Goal: Complete application form: Complete application form

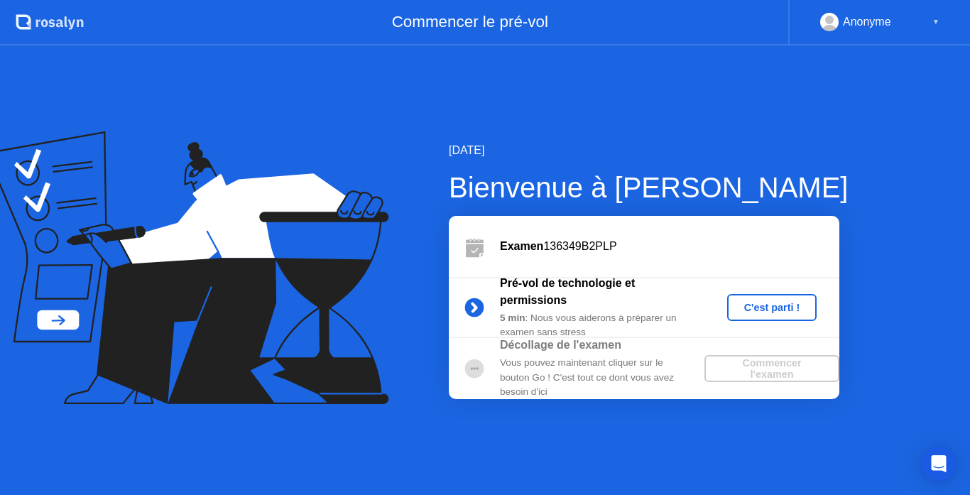
click at [770, 307] on div "C'est parti !" at bounding box center [772, 307] width 79 height 11
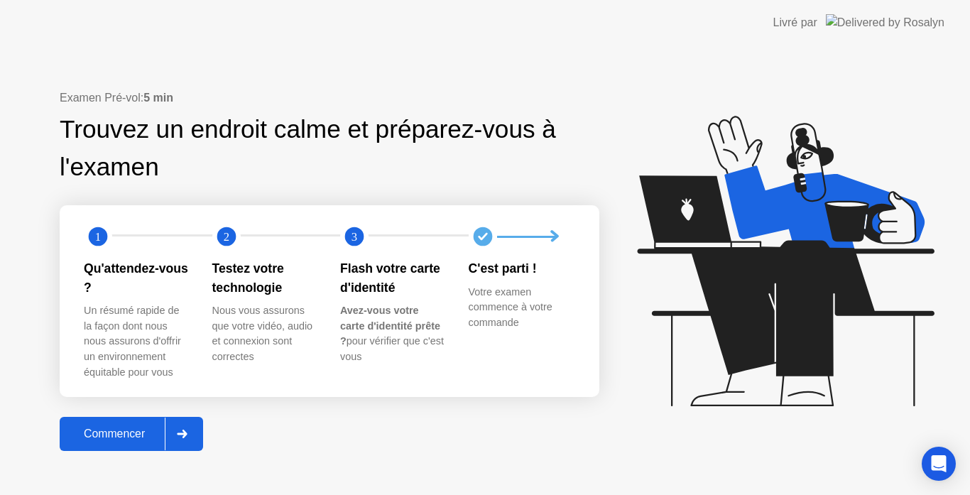
click at [146, 435] on div "Commencer" at bounding box center [114, 434] width 101 height 13
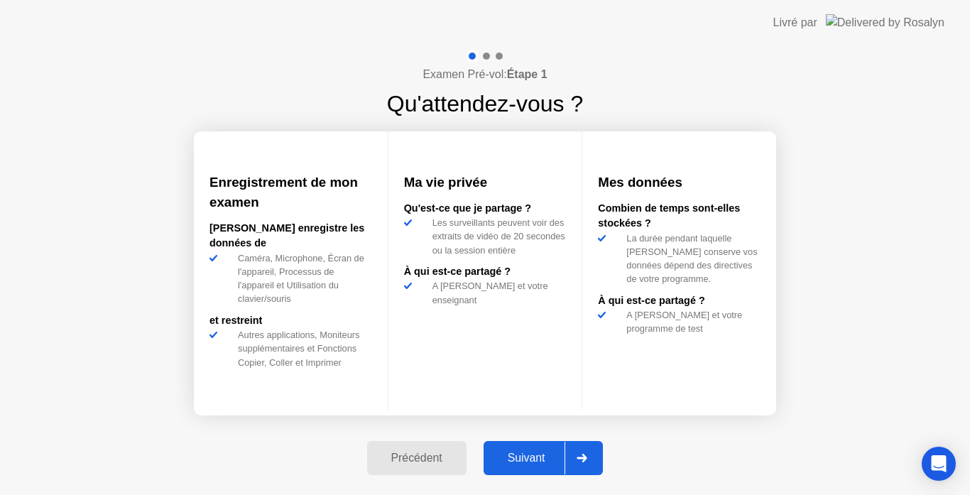
click at [529, 452] on div "Suivant" at bounding box center [526, 458] width 77 height 13
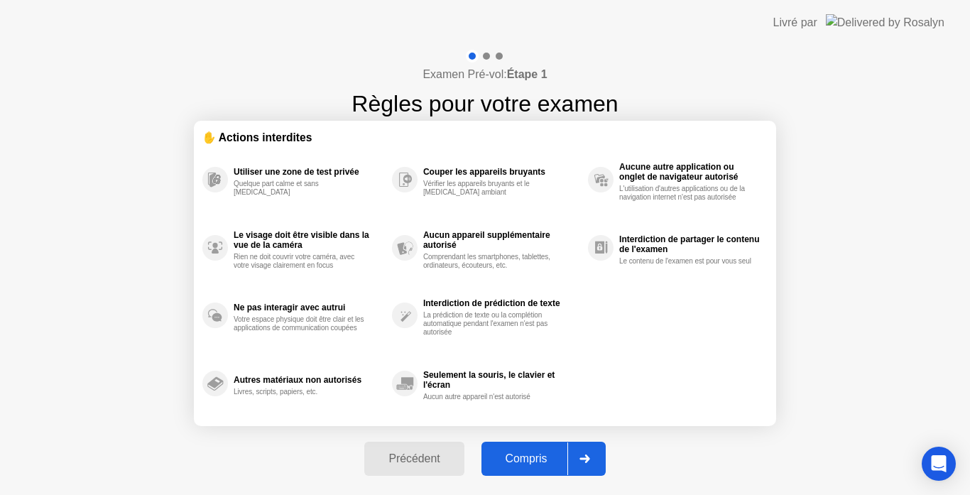
click at [518, 455] on div "Compris" at bounding box center [527, 458] width 82 height 13
select select "**********"
select select "*******"
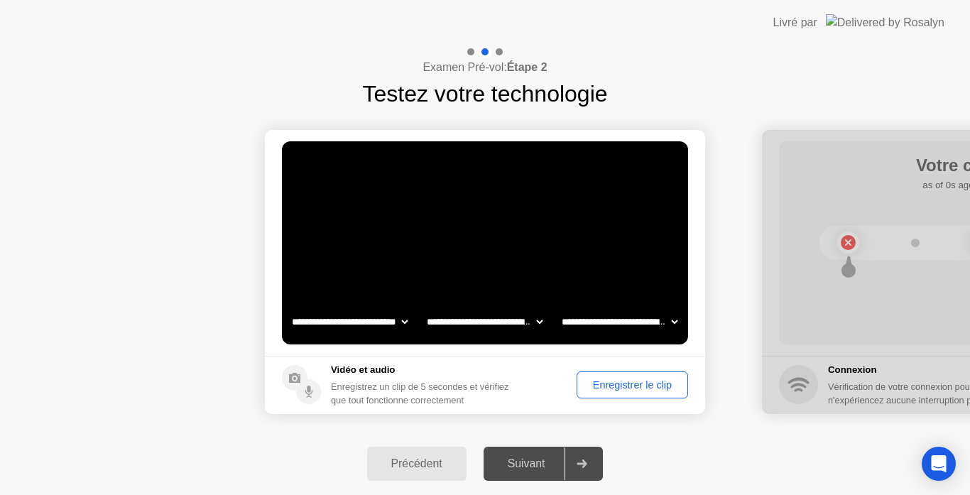
click at [643, 313] on select "**********" at bounding box center [619, 321] width 121 height 28
click at [849, 245] on div at bounding box center [982, 272] width 440 height 284
click at [917, 242] on div at bounding box center [982, 272] width 440 height 284
click at [851, 268] on div at bounding box center [982, 272] width 440 height 284
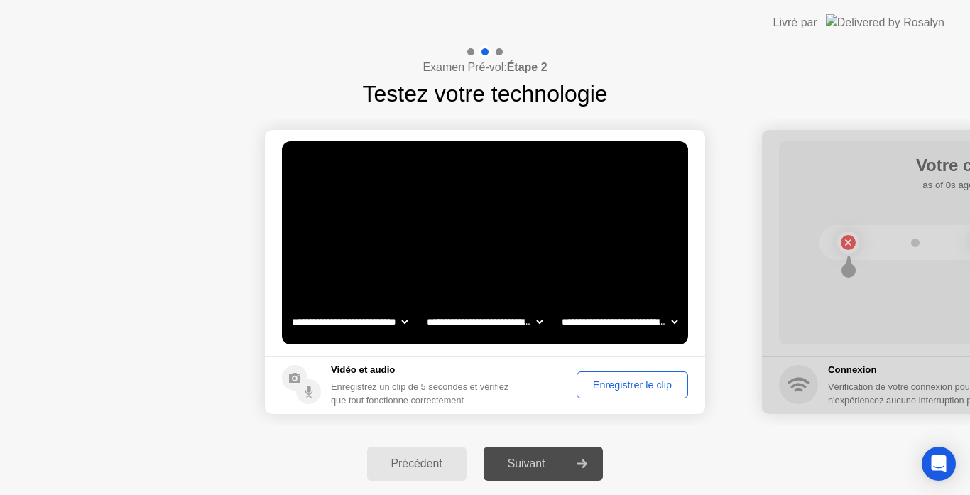
click at [851, 268] on div at bounding box center [982, 272] width 440 height 284
drag, startPoint x: 851, startPoint y: 268, endPoint x: 849, endPoint y: 246, distance: 22.8
click at [849, 246] on div at bounding box center [982, 272] width 440 height 284
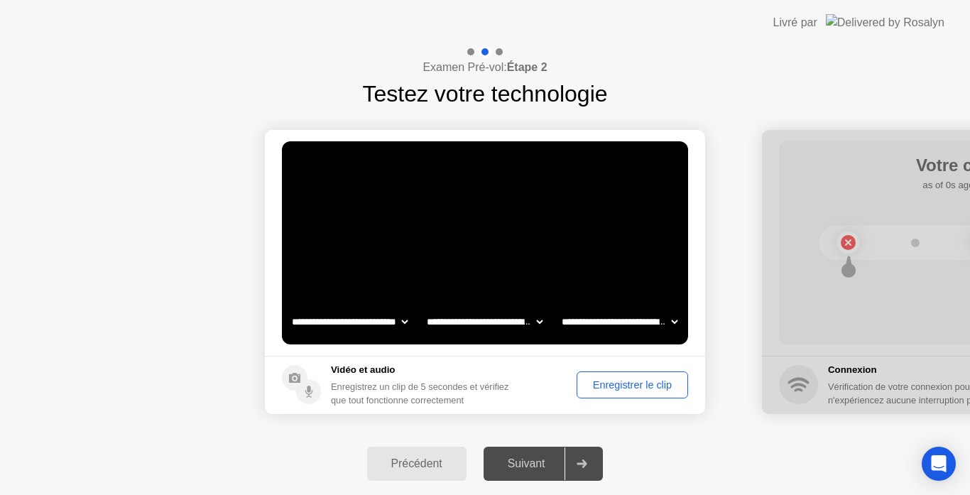
click at [849, 246] on div at bounding box center [982, 272] width 440 height 284
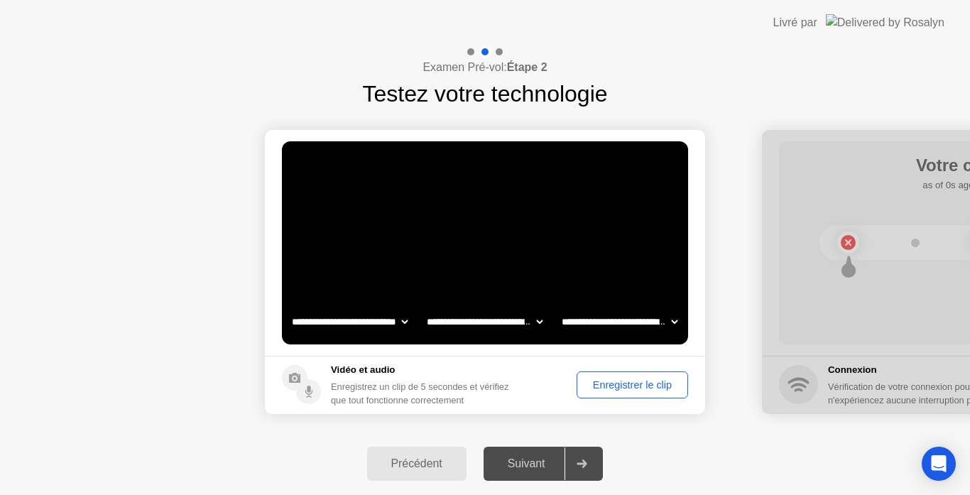
click at [642, 319] on select "**********" at bounding box center [619, 321] width 121 height 28
click at [611, 382] on div "Enregistrer le clip" at bounding box center [633, 384] width 102 height 11
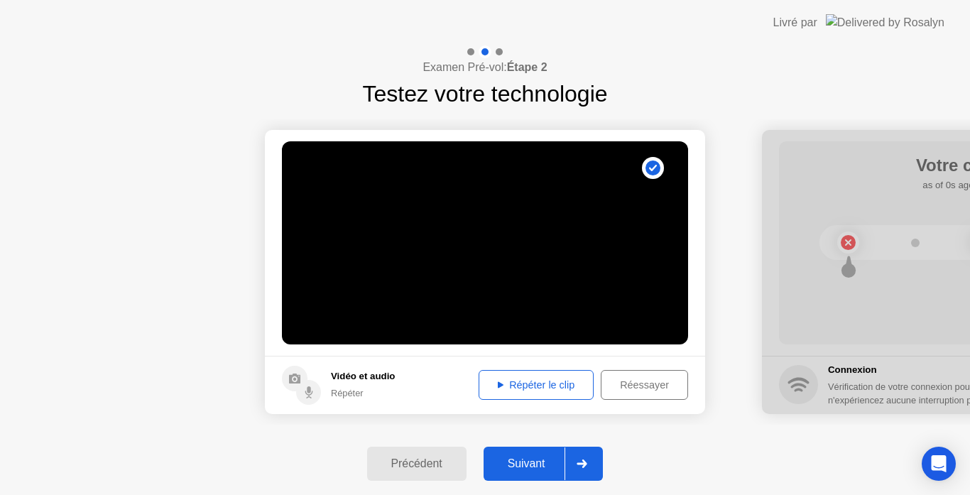
click at [528, 382] on div "Répéter le clip" at bounding box center [536, 384] width 105 height 11
click at [304, 393] on circle at bounding box center [308, 392] width 25 height 25
click at [627, 379] on div "Réessayer" at bounding box center [644, 384] width 77 height 11
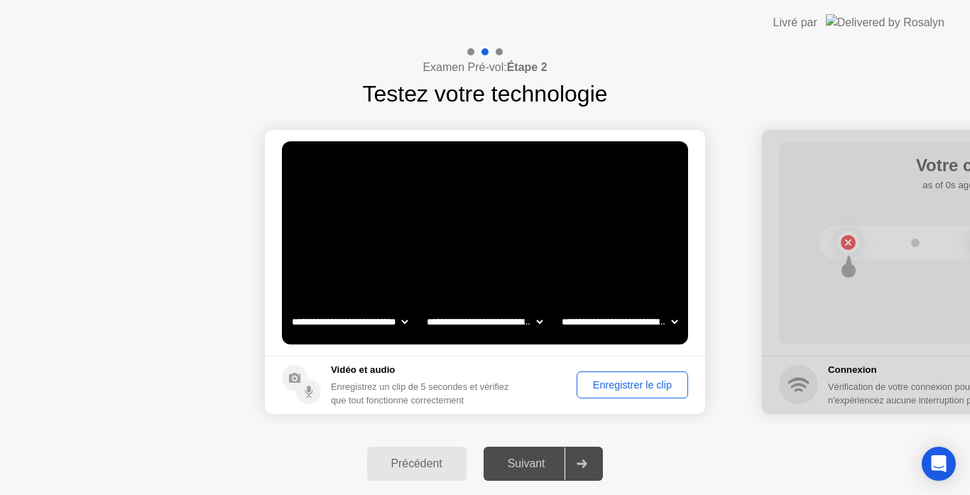
click at [838, 391] on div at bounding box center [982, 272] width 440 height 284
click at [804, 384] on div at bounding box center [982, 272] width 440 height 284
click at [626, 321] on select "**********" at bounding box center [619, 321] width 121 height 28
click at [614, 325] on select "**********" at bounding box center [619, 321] width 121 height 28
click at [677, 320] on select "**********" at bounding box center [619, 321] width 121 height 28
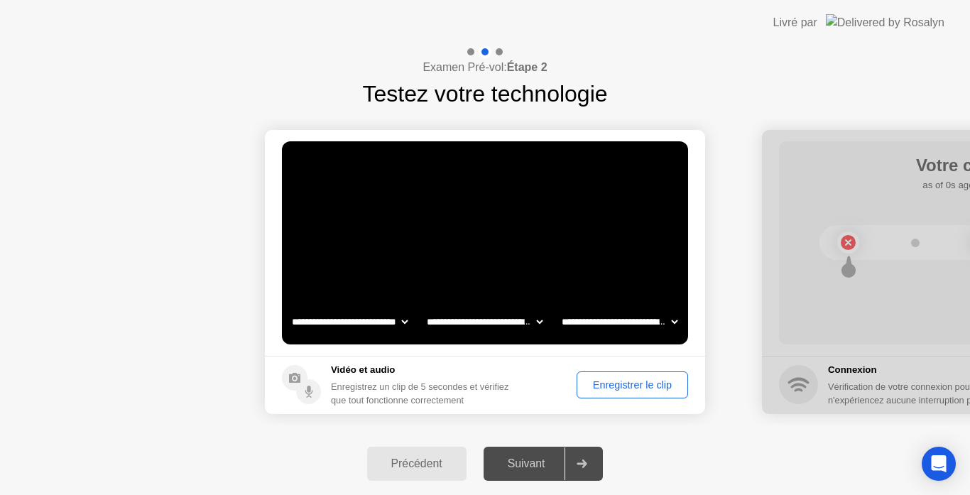
click at [646, 327] on select "**********" at bounding box center [619, 321] width 121 height 28
click at [643, 379] on div "Enregistrer le clip" at bounding box center [633, 384] width 102 height 11
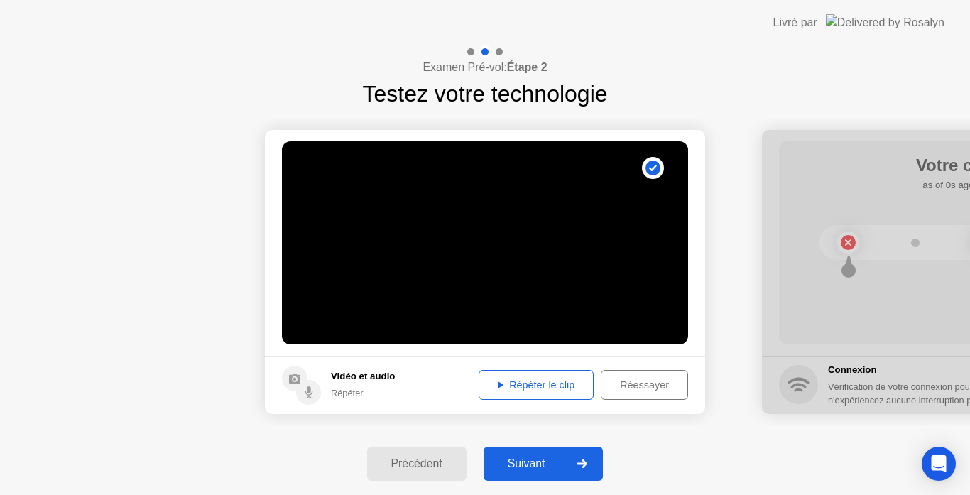
click at [533, 387] on div "Répéter le clip" at bounding box center [536, 384] width 105 height 11
click at [633, 380] on div "Réessayer" at bounding box center [644, 384] width 77 height 11
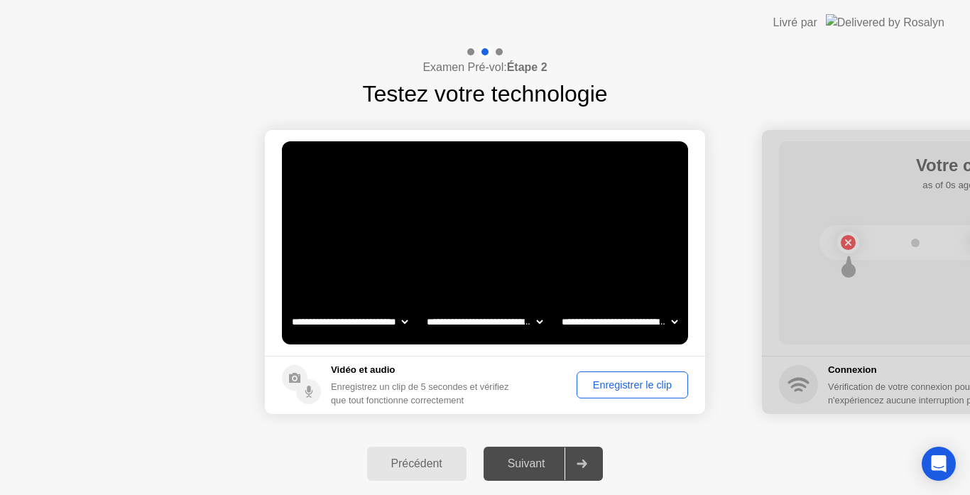
click at [506, 314] on select "**********" at bounding box center [484, 321] width 121 height 28
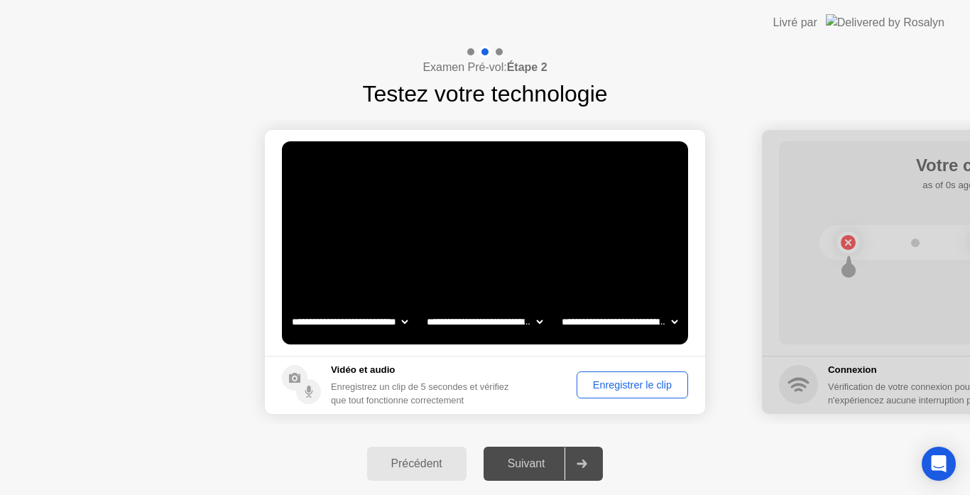
click at [624, 376] on button "Enregistrer le clip" at bounding box center [632, 384] width 111 height 27
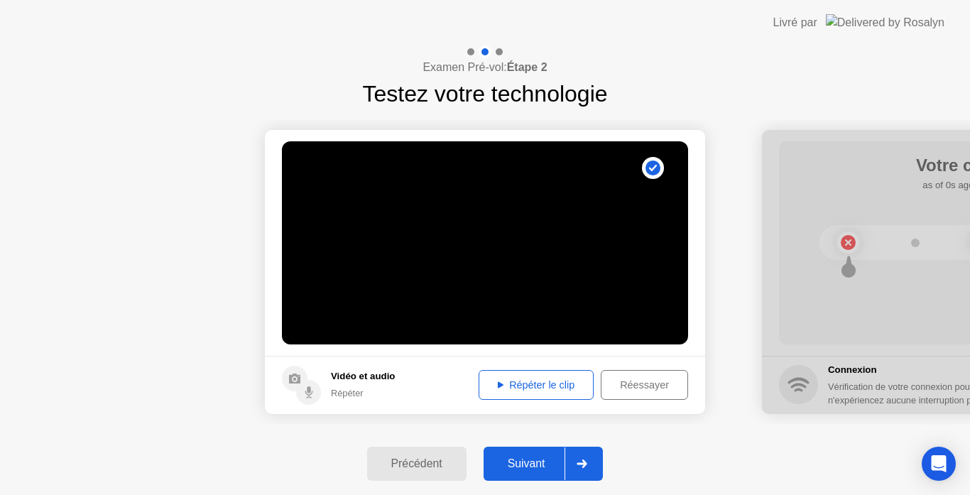
click at [541, 384] on div "Répéter le clip" at bounding box center [536, 384] width 105 height 11
click at [540, 386] on div "Répéter le clip" at bounding box center [536, 384] width 105 height 11
click at [538, 463] on div "Suivant" at bounding box center [526, 463] width 77 height 13
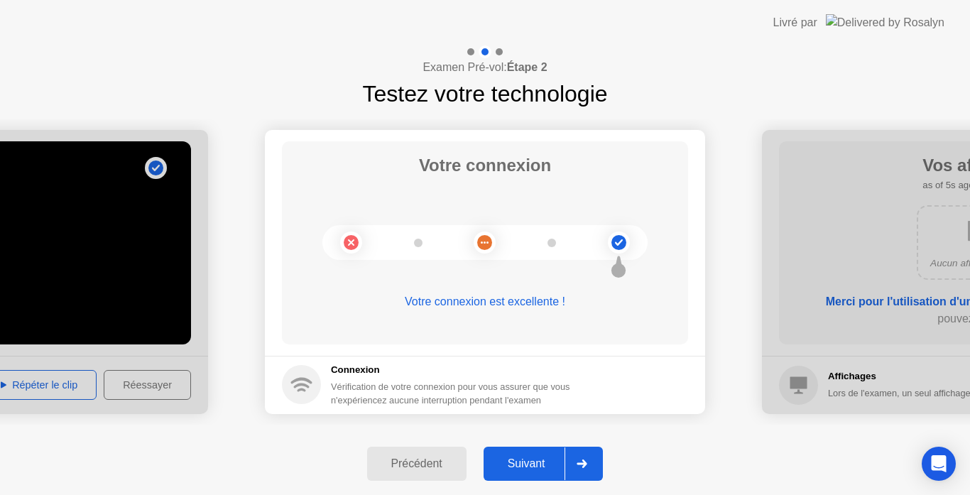
click at [535, 462] on div "Suivant" at bounding box center [526, 463] width 77 height 13
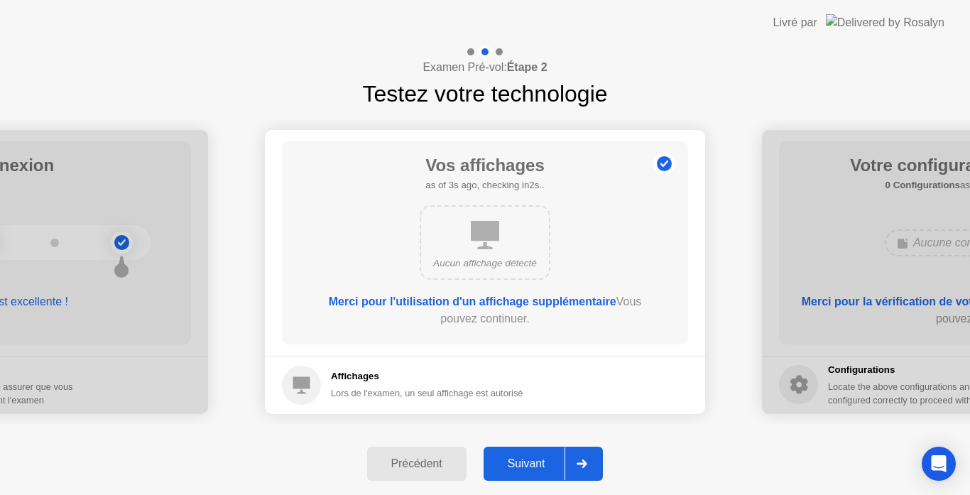
click at [535, 462] on div "Suivant" at bounding box center [526, 463] width 77 height 13
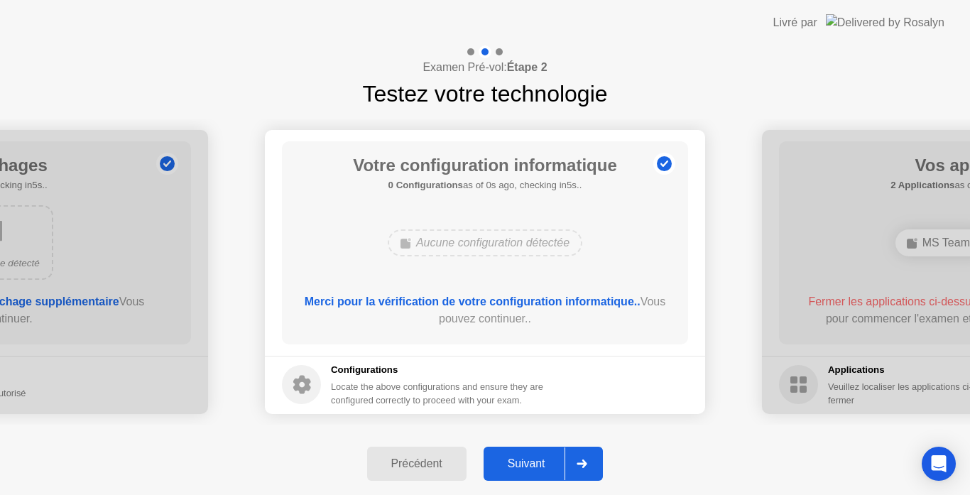
click at [535, 462] on div "Suivant" at bounding box center [526, 463] width 77 height 13
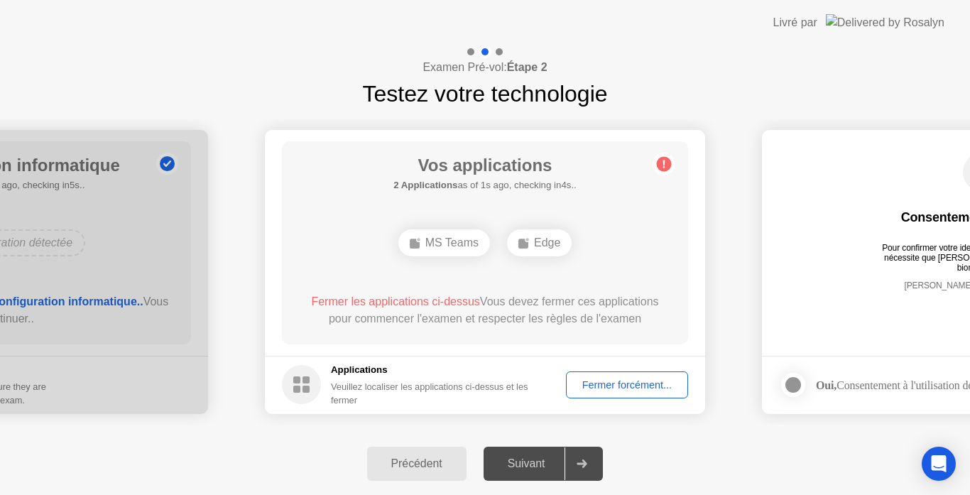
click at [620, 380] on div "Fermer forcément..." at bounding box center [627, 384] width 112 height 11
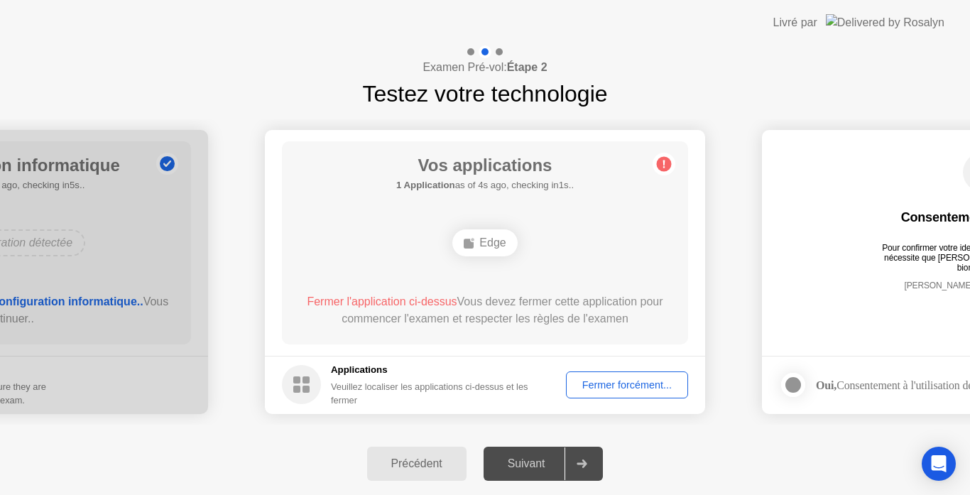
click at [628, 387] on div "Fermer forcément..." at bounding box center [627, 384] width 112 height 11
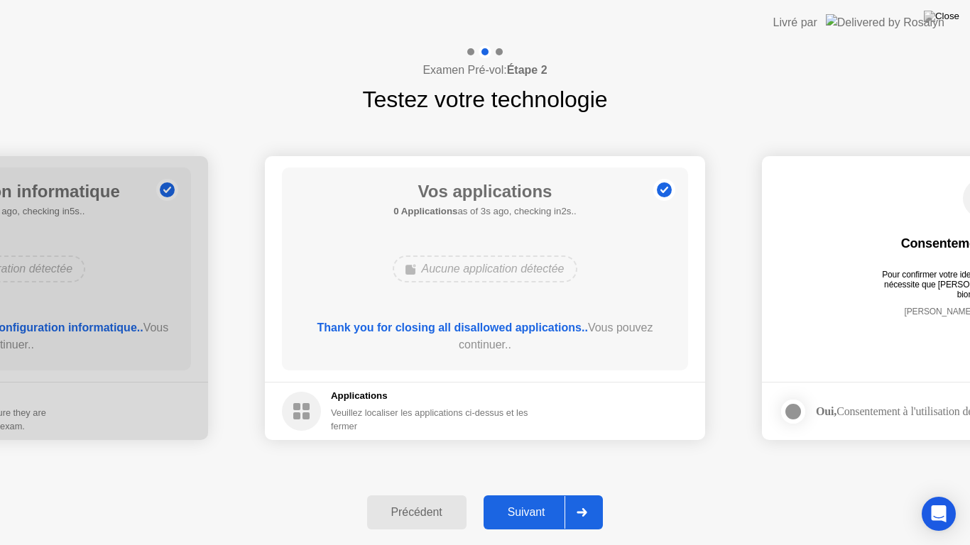
click at [539, 494] on div "Suivant" at bounding box center [526, 512] width 77 height 13
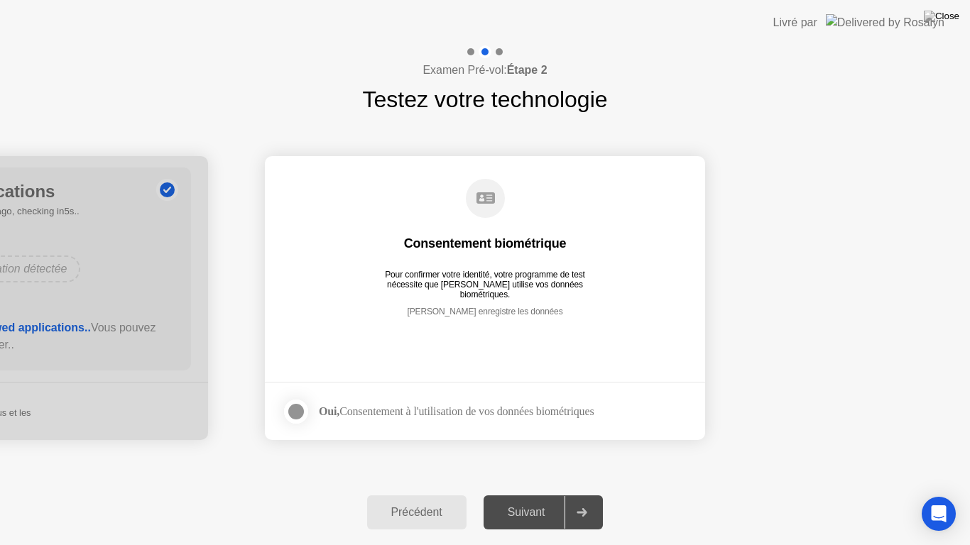
click at [299, 412] on div at bounding box center [296, 411] width 17 height 17
click at [543, 494] on div "Suivant" at bounding box center [526, 512] width 77 height 13
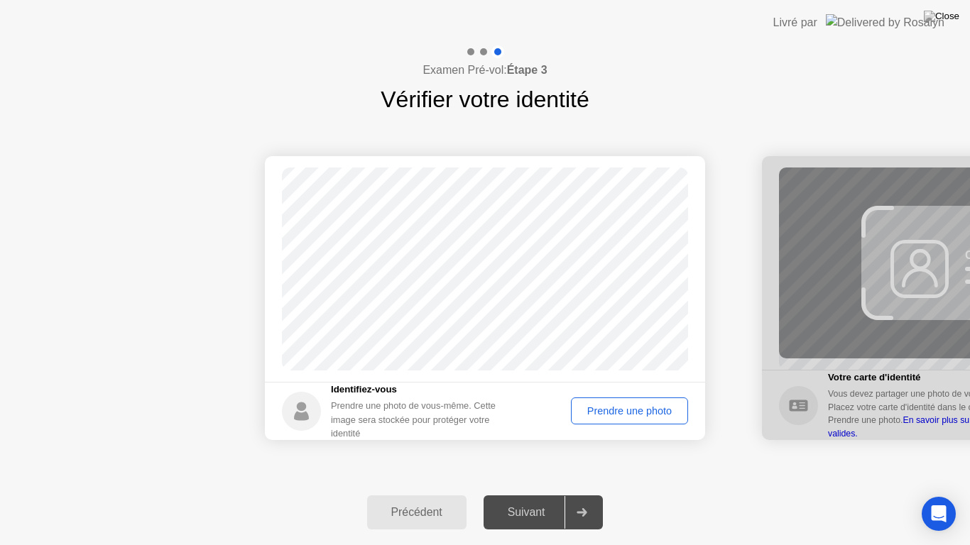
click at [621, 417] on div "Prendre une photo" at bounding box center [629, 410] width 107 height 11
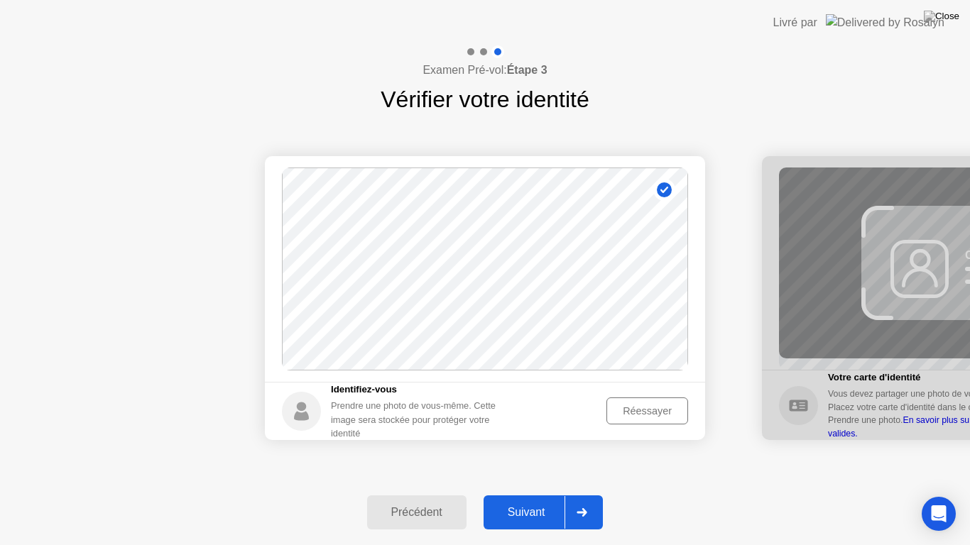
click at [621, 417] on div "Réessayer" at bounding box center [647, 410] width 72 height 11
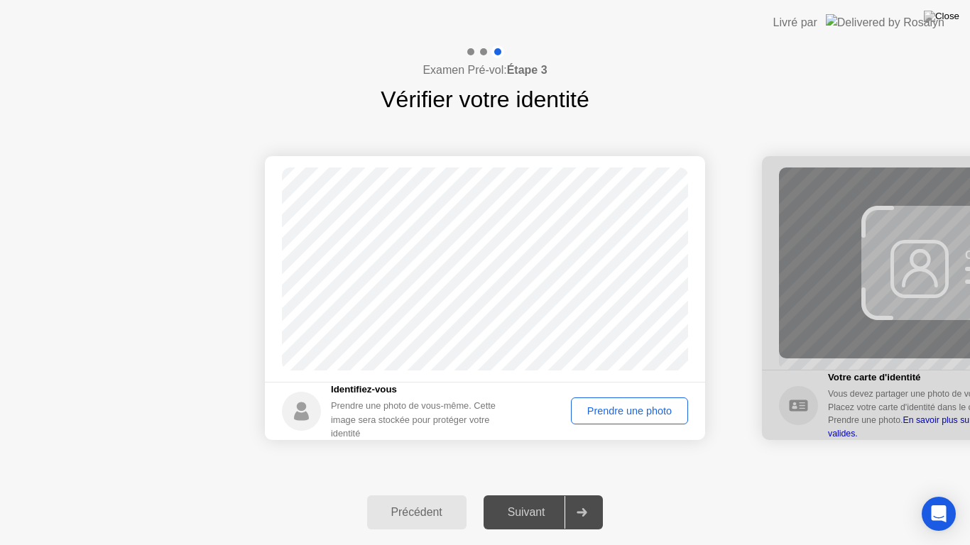
click at [621, 417] on div "Prendre une photo" at bounding box center [629, 410] width 107 height 11
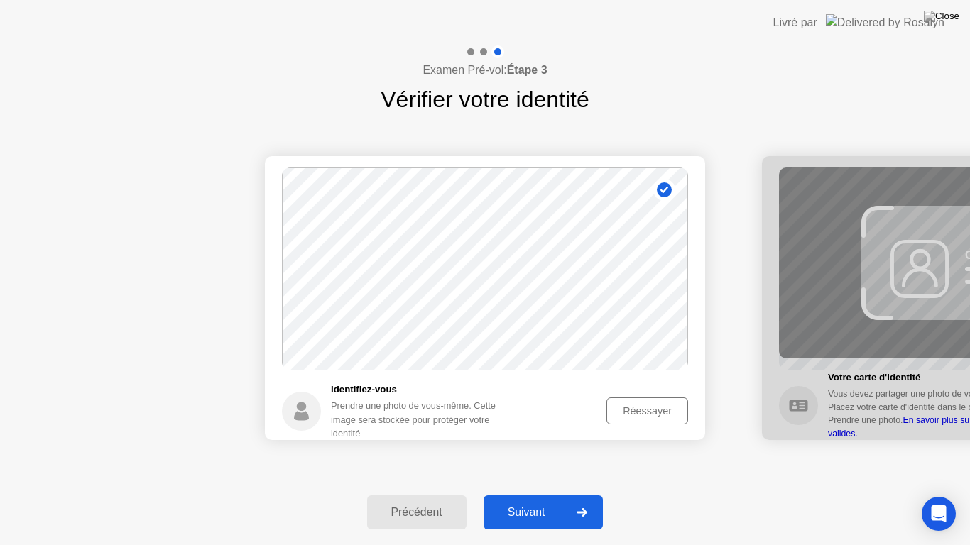
click at [510, 494] on div "Suivant" at bounding box center [526, 512] width 77 height 13
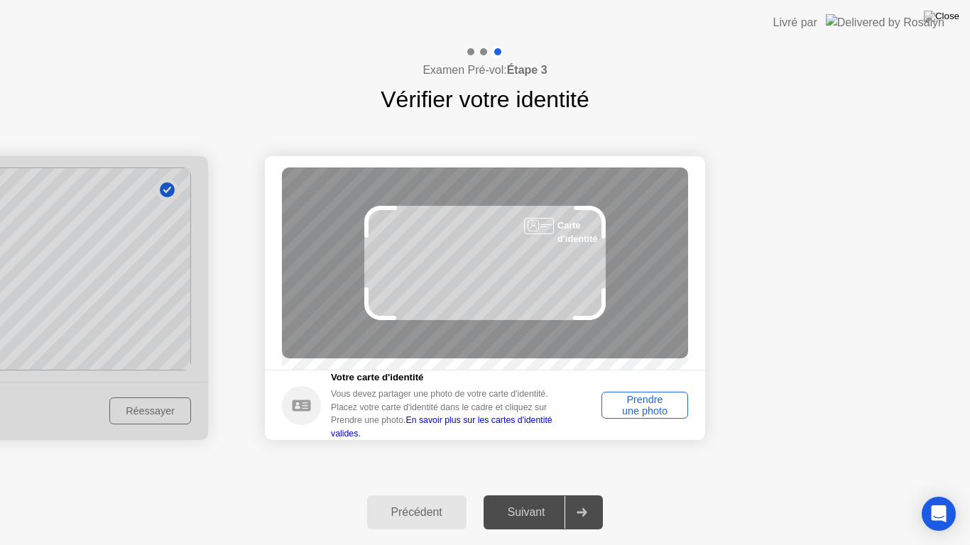
click at [634, 417] on div "Prendre une photo" at bounding box center [644, 405] width 77 height 23
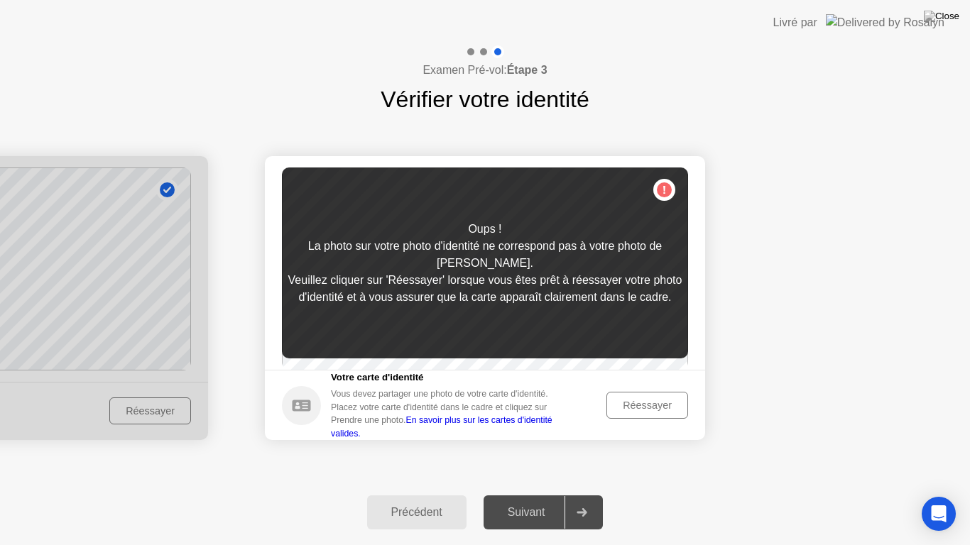
click at [640, 400] on button "Réessayer" at bounding box center [647, 405] width 82 height 27
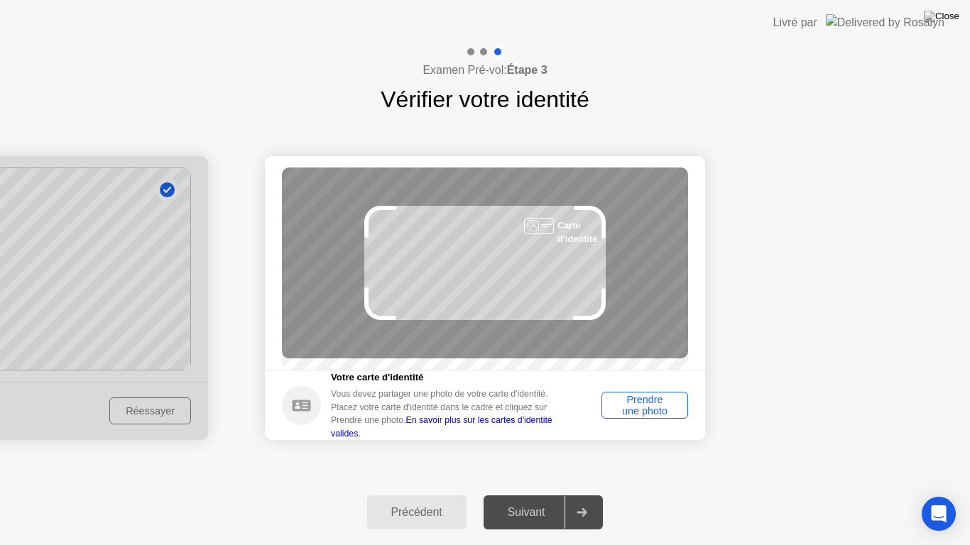
click at [607, 429] on footer "Votre carte d'identité Vous devez partager une photo de votre carte d'identité.…" at bounding box center [485, 405] width 440 height 70
click at [621, 409] on div "Prendre une photo" at bounding box center [644, 405] width 77 height 23
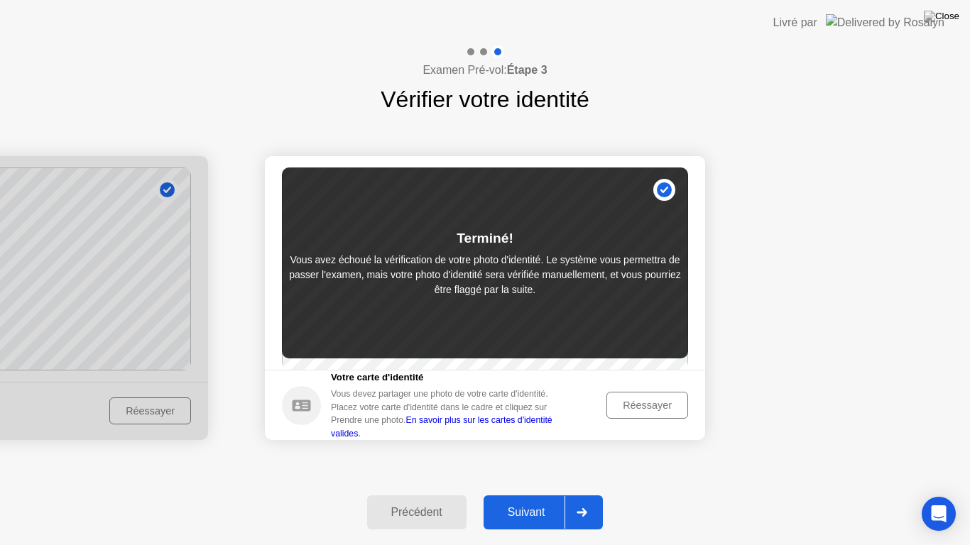
click at [525, 494] on div "Suivant" at bounding box center [526, 512] width 77 height 13
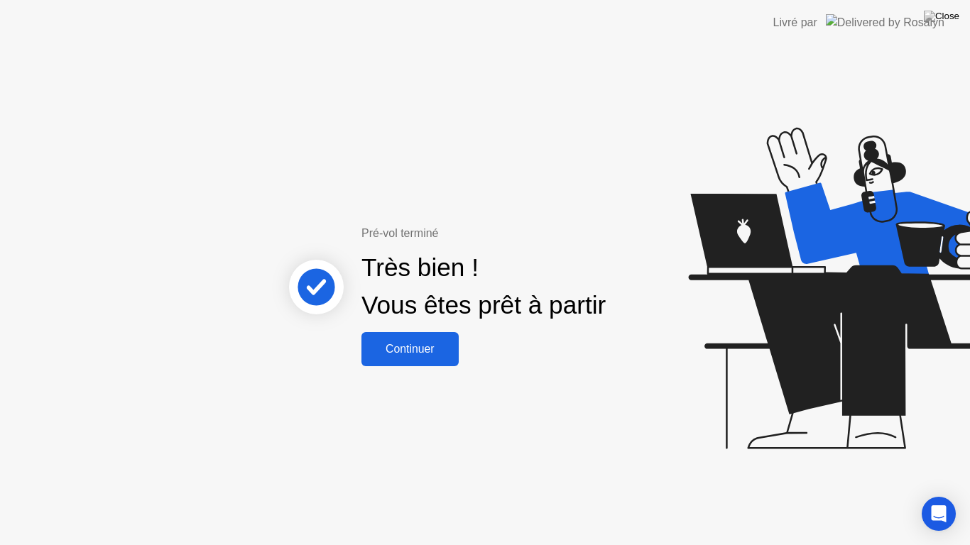
click at [413, 347] on div "Continuer" at bounding box center [410, 349] width 89 height 13
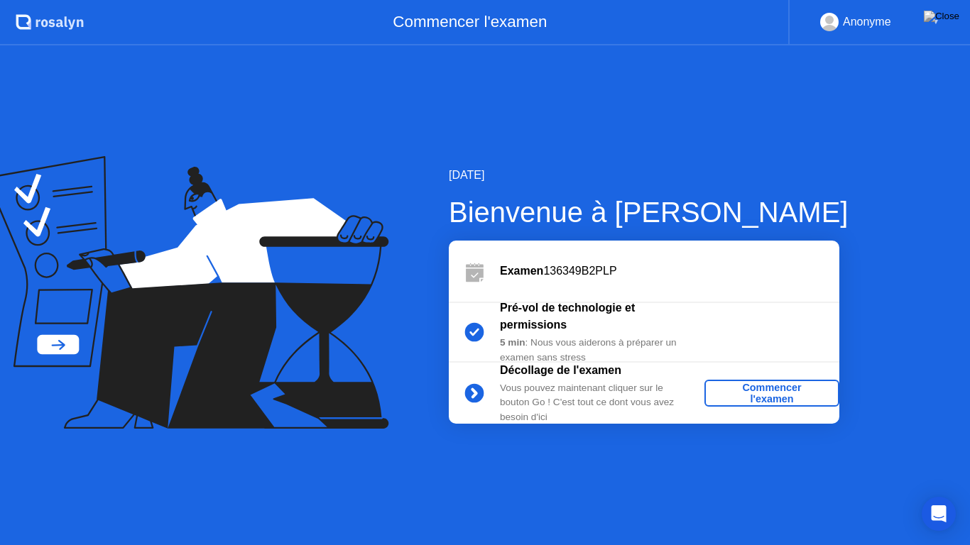
click at [764, 390] on div "Commencer l'examen" at bounding box center [772, 393] width 124 height 23
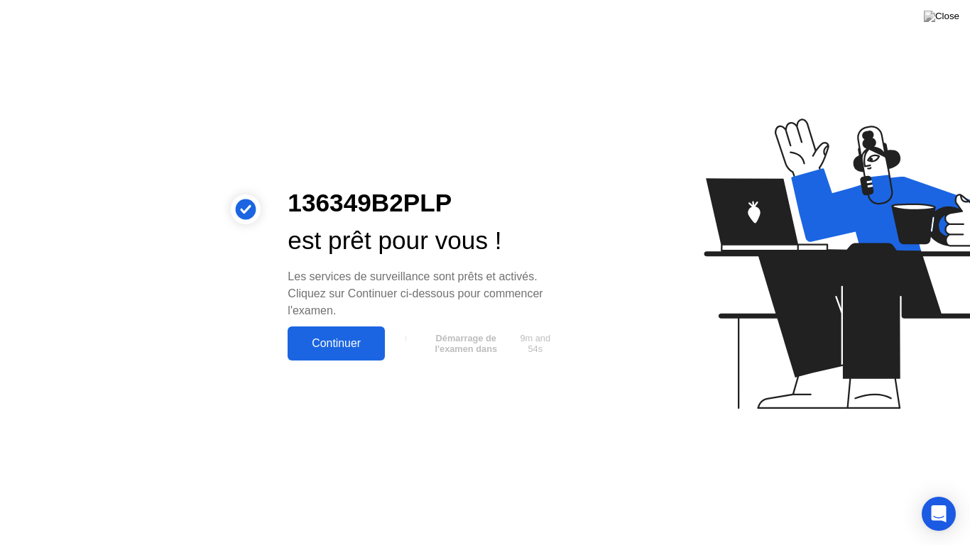
click at [323, 343] on div "Continuer" at bounding box center [336, 343] width 89 height 13
